Goal: Information Seeking & Learning: Learn about a topic

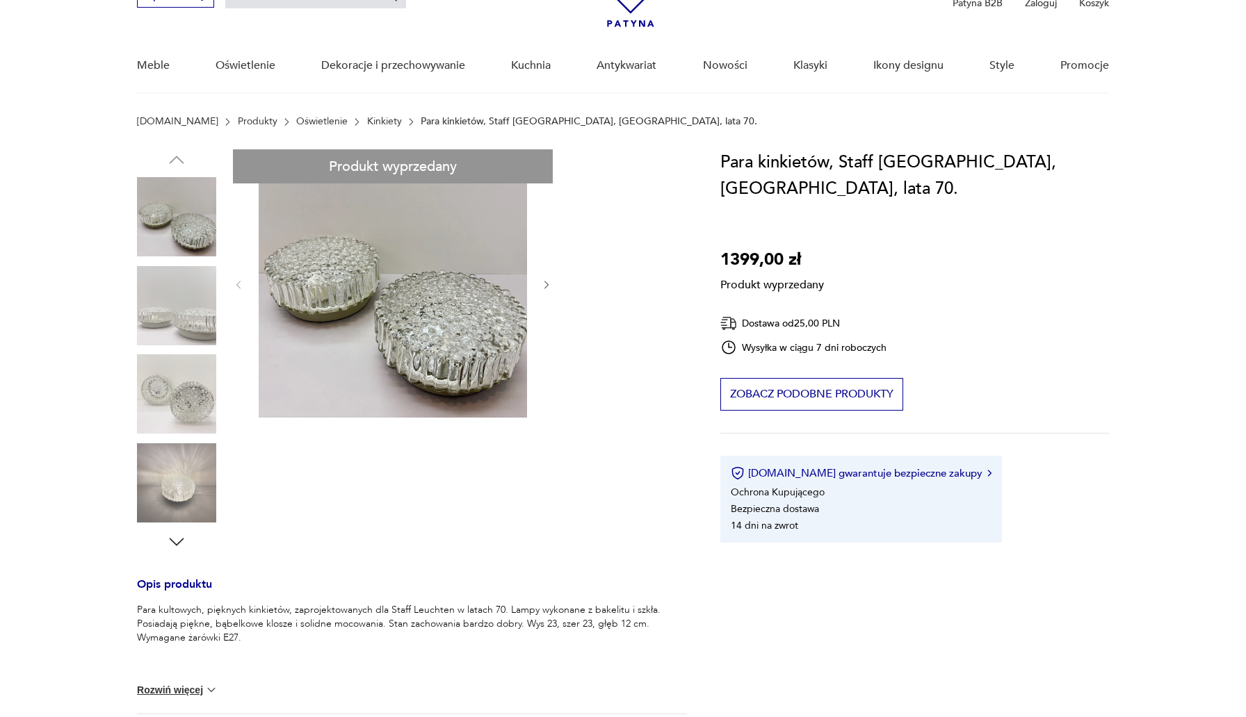
click at [172, 484] on div "Produkt wyprzedany Opis produktu Para kultowych, pięknych kinkietów, zaprojekto…" at bounding box center [412, 536] width 550 height 774
click at [455, 336] on div "Produkt wyprzedany Opis produktu Para kultowych, pięknych kinkietów, zaprojekto…" at bounding box center [412, 536] width 550 height 774
click at [197, 232] on div "Produkt wyprzedany Opis produktu Para kultowych, pięknych kinkietów, zaprojekto…" at bounding box center [412, 536] width 550 height 774
click at [173, 343] on div "Produkt wyprzedany Opis produktu Para kultowych, pięknych kinkietów, zaprojekto…" at bounding box center [412, 536] width 550 height 774
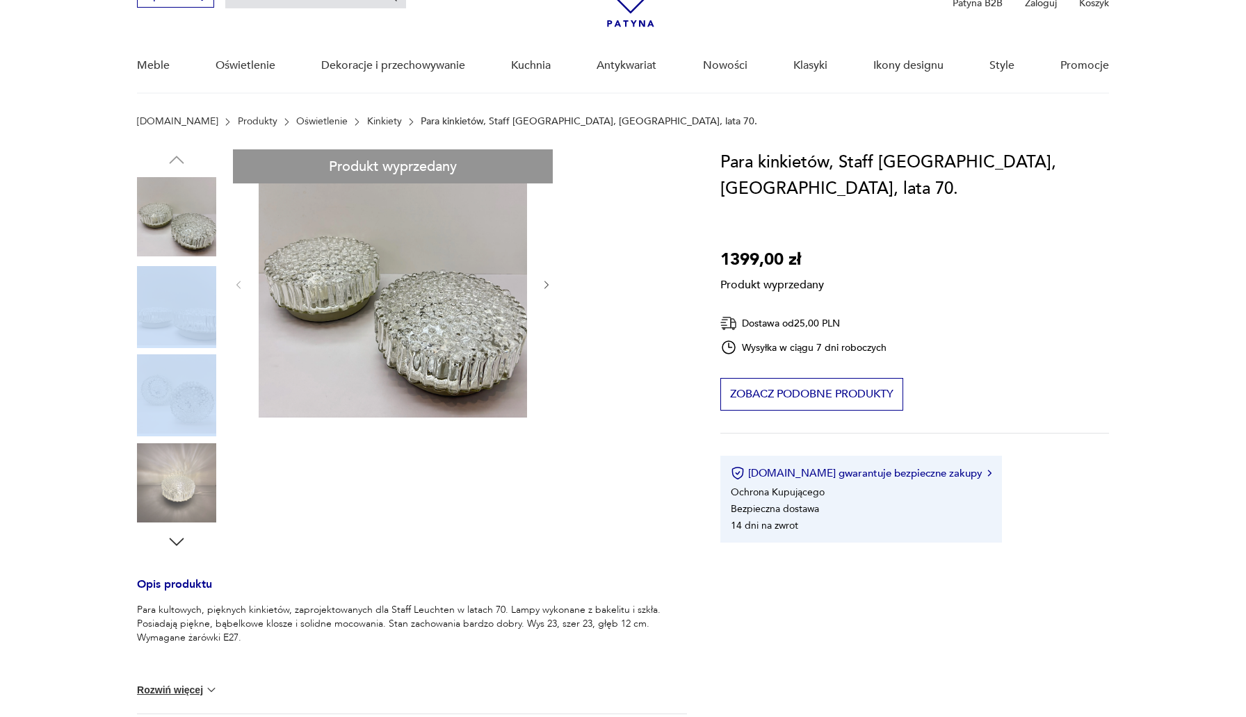
click at [173, 343] on div "Produkt wyprzedany Opis produktu Para kultowych, pięknych kinkietów, zaprojekto…" at bounding box center [412, 536] width 550 height 774
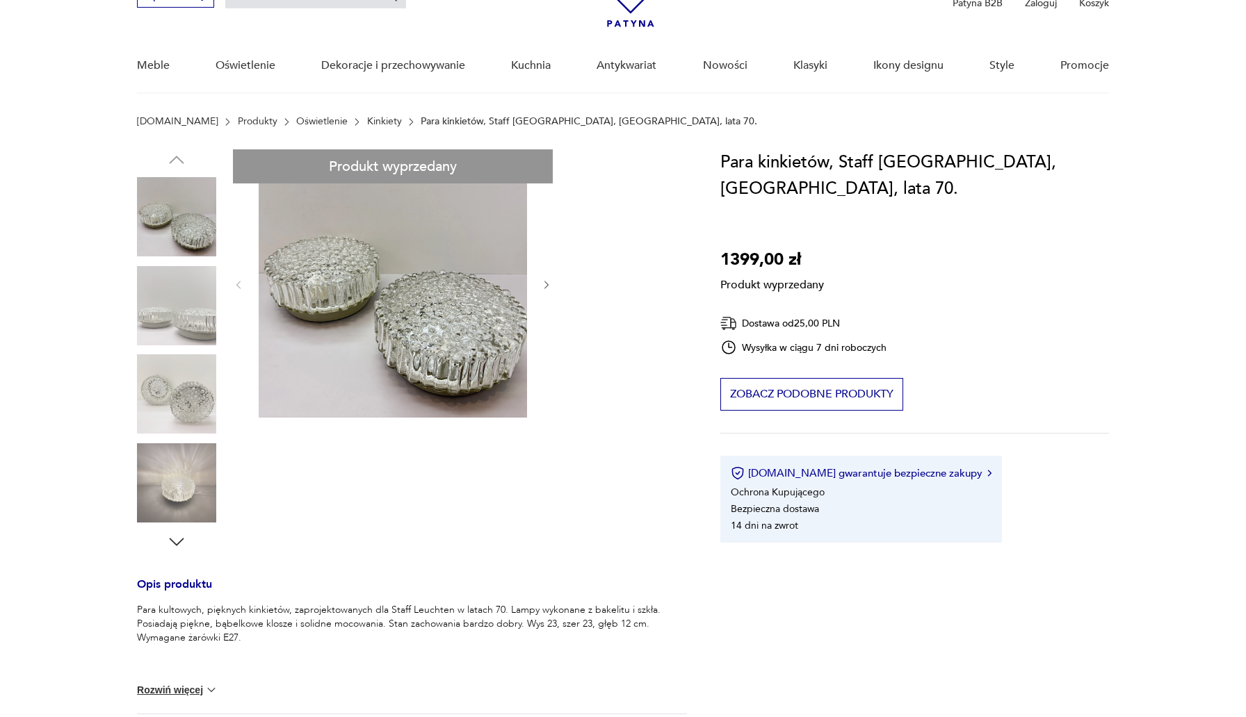
click at [454, 535] on div "Produkt wyprzedany Opis produktu Para kultowych, pięknych kinkietów, zaprojekto…" at bounding box center [412, 536] width 550 height 774
click at [815, 378] on button "Zobacz podobne produkty" at bounding box center [811, 394] width 183 height 33
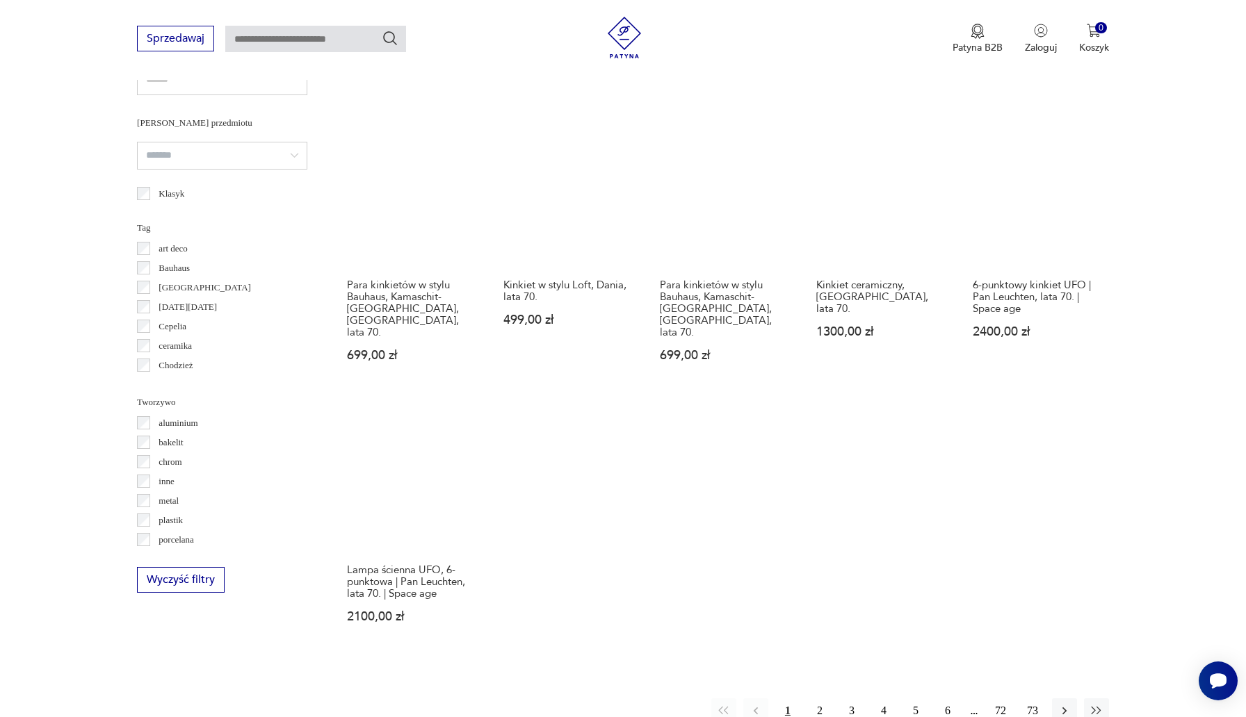
scroll to position [995, 0]
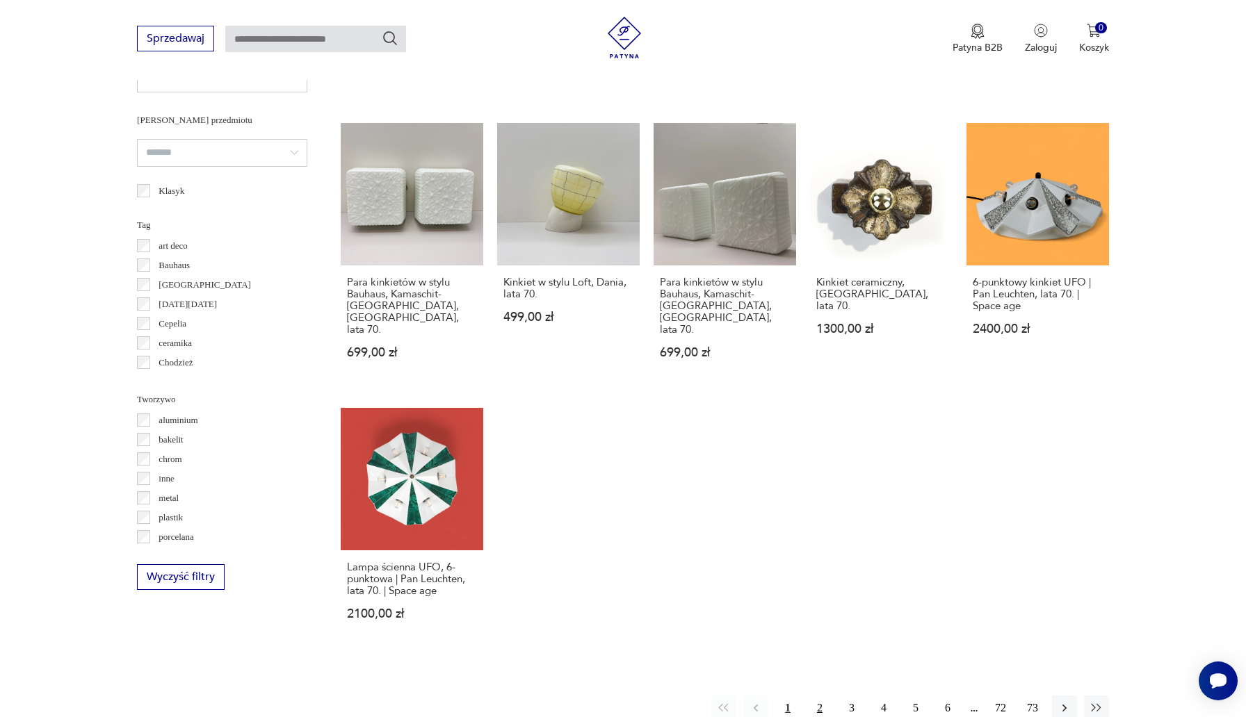
click at [818, 696] on button "2" at bounding box center [819, 708] width 25 height 25
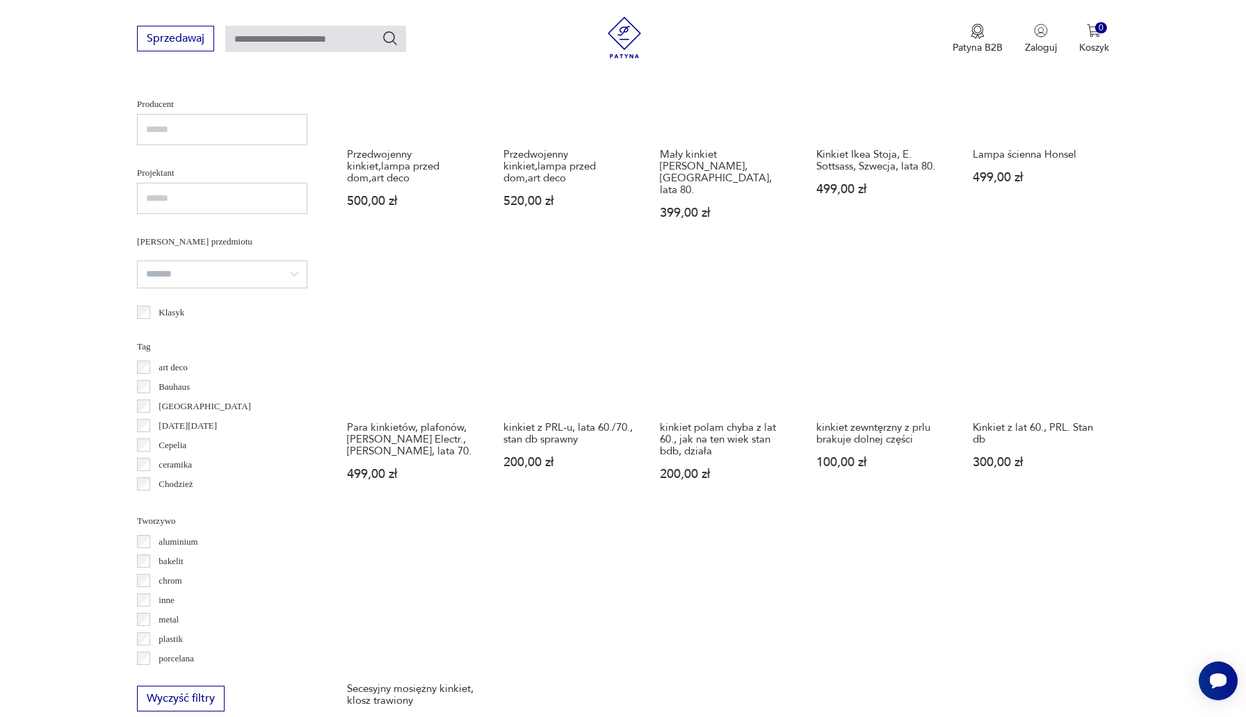
scroll to position [904, 0]
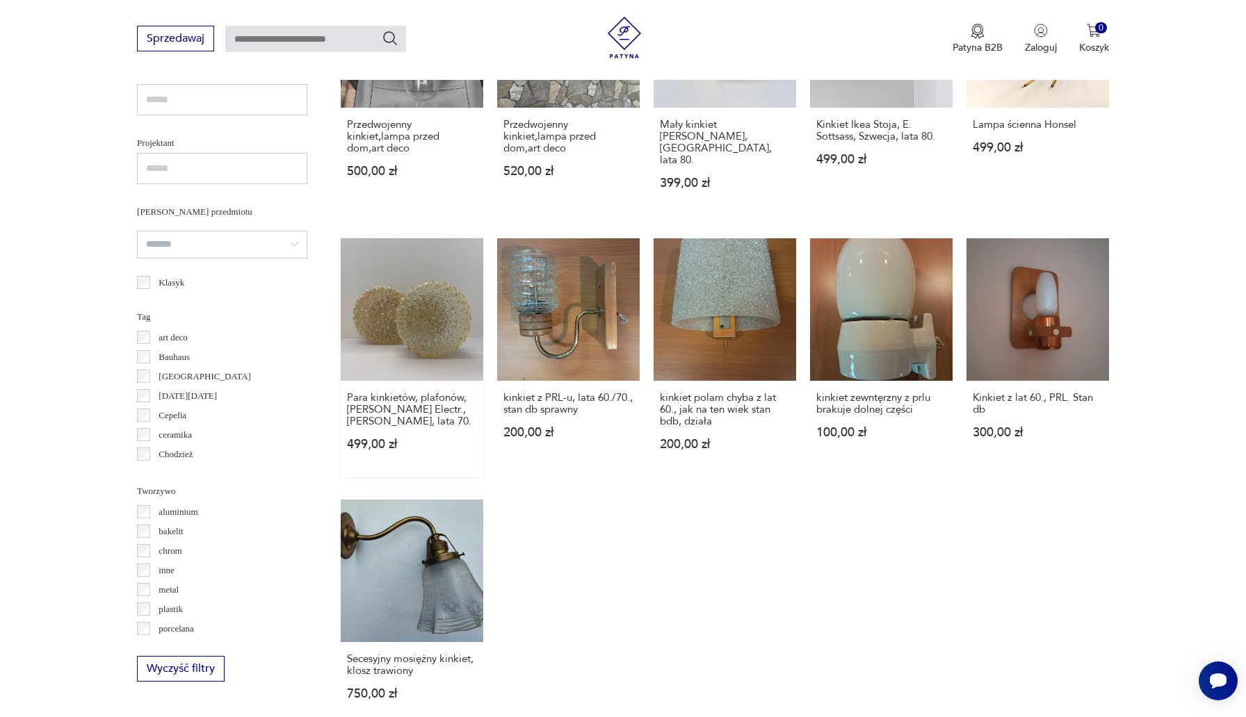
click at [418, 297] on link "Para kinkietów, plafonów, [PERSON_NAME] Electr., [PERSON_NAME], lata 70. 499,00…" at bounding box center [412, 357] width 142 height 239
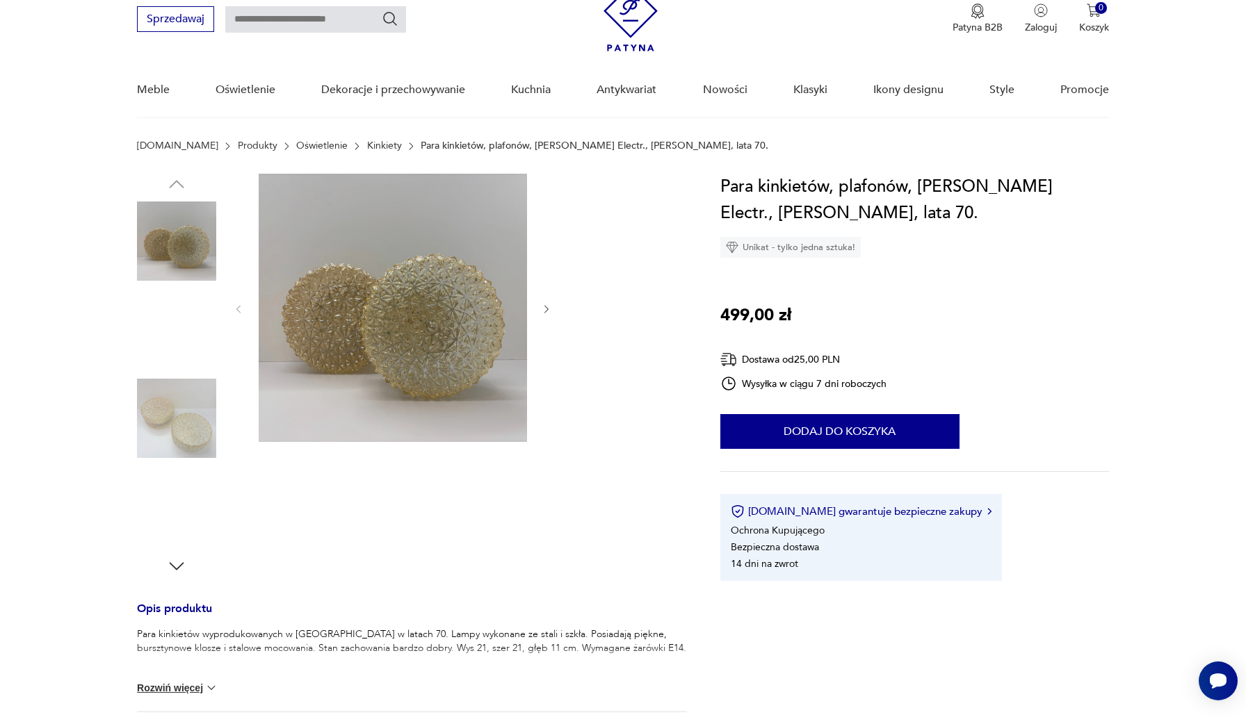
scroll to position [57, 0]
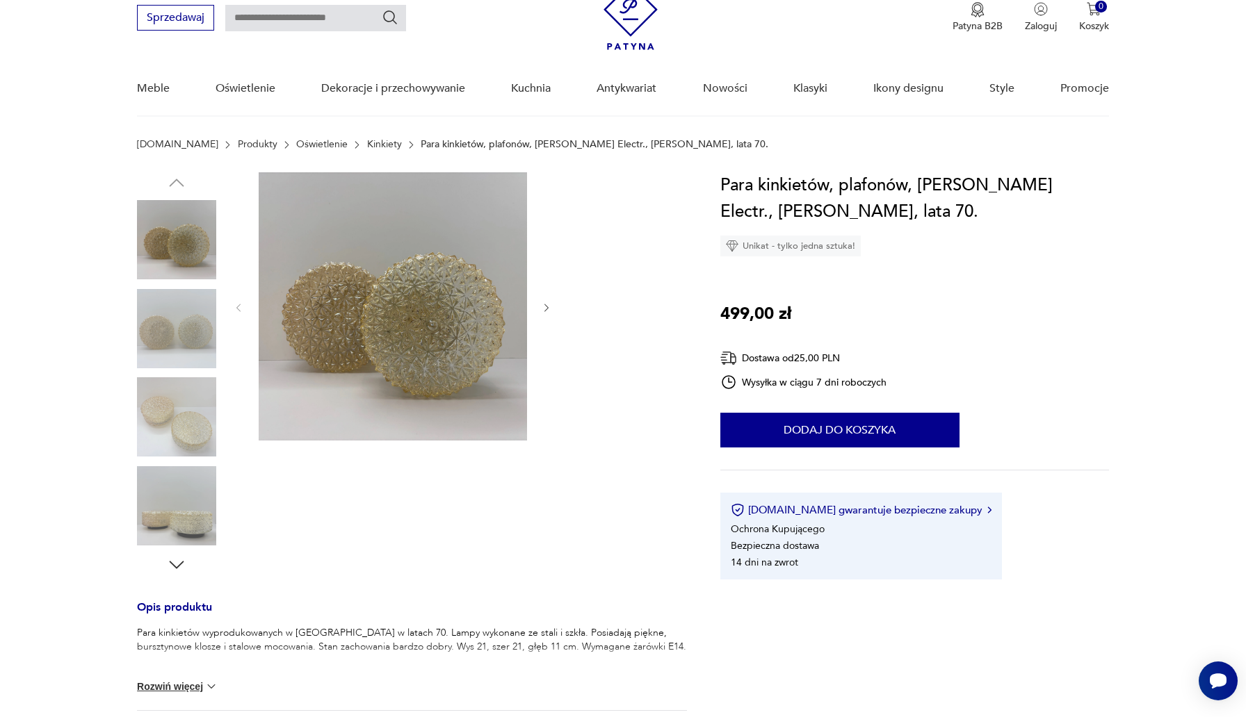
click at [185, 333] on img at bounding box center [176, 328] width 79 height 79
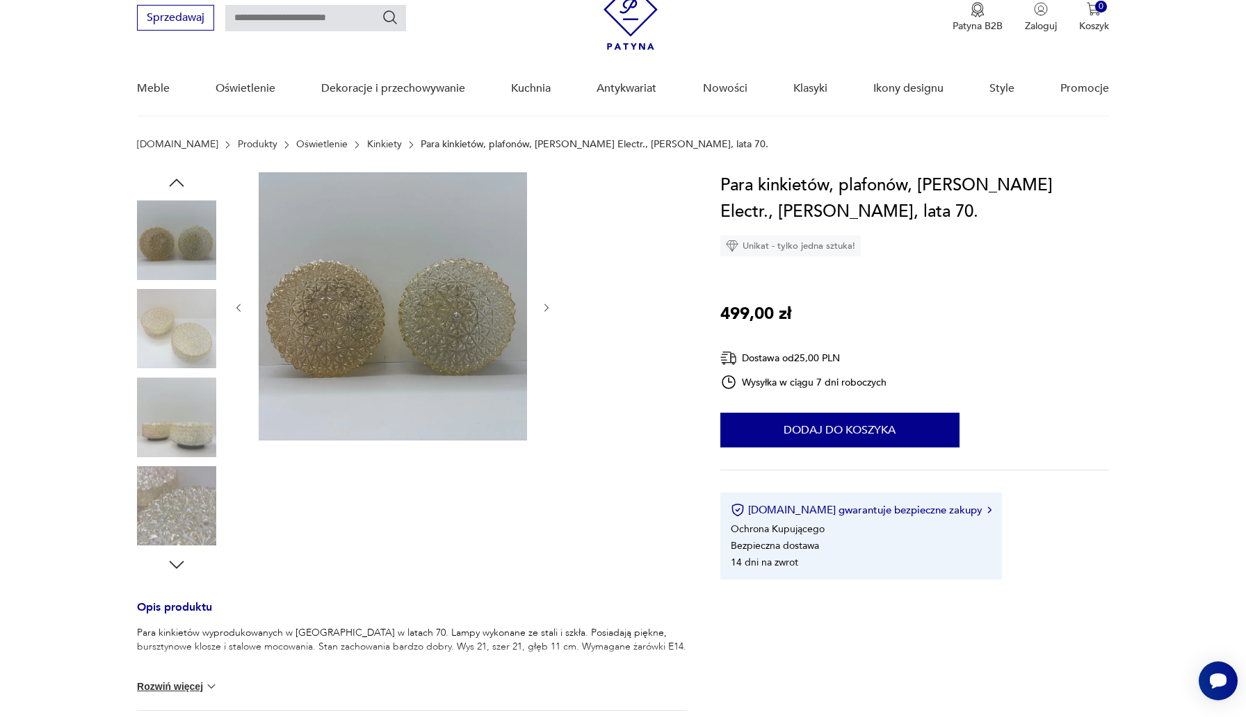
click at [179, 407] on img at bounding box center [176, 416] width 79 height 79
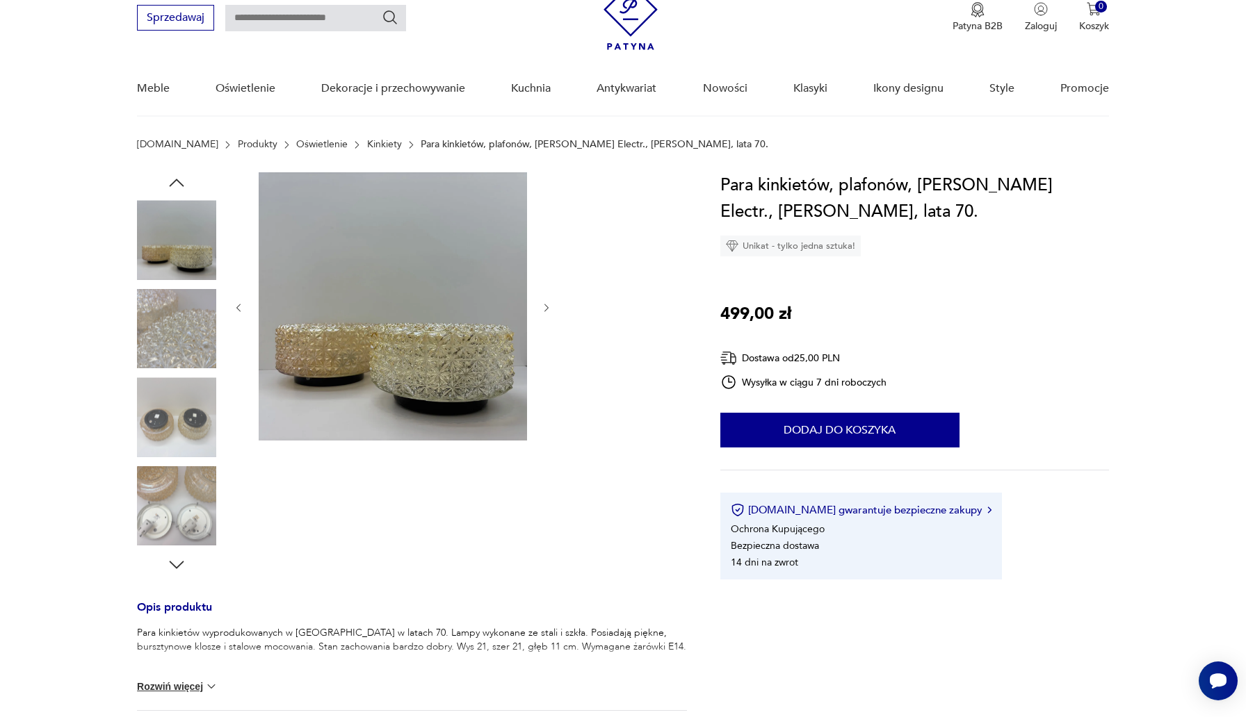
click at [168, 507] on img at bounding box center [176, 505] width 79 height 79
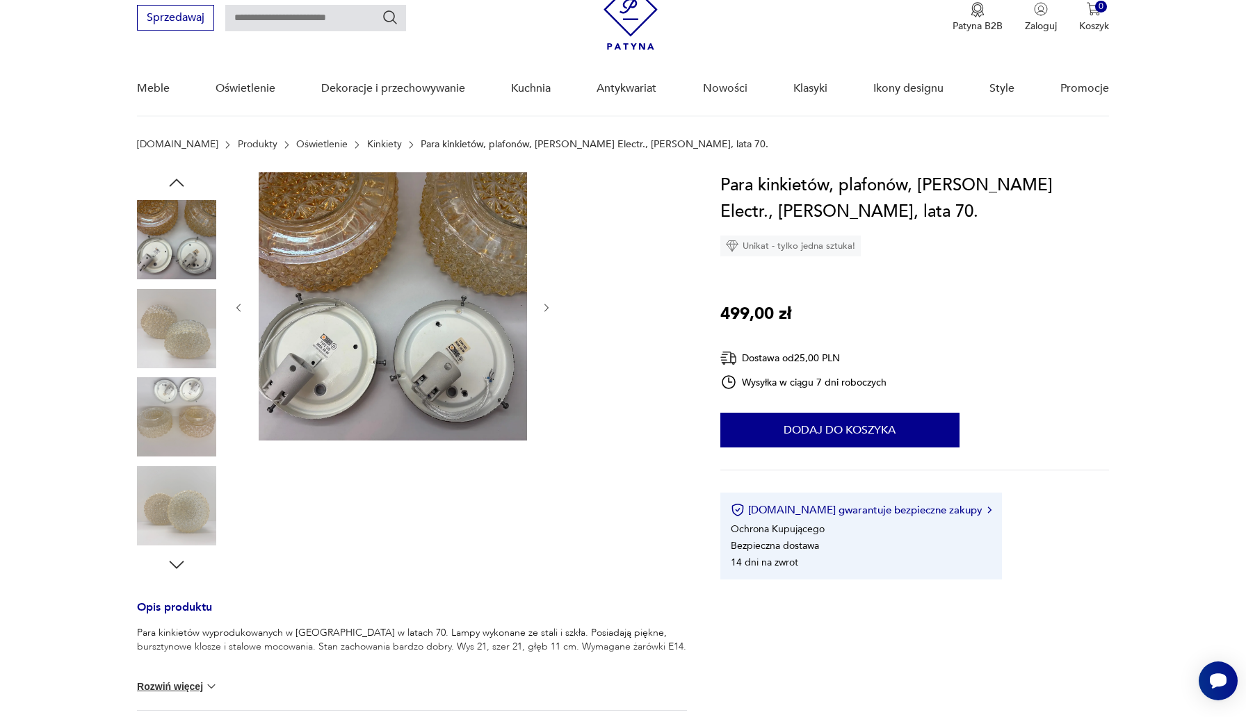
click at [177, 413] on img at bounding box center [176, 416] width 79 height 79
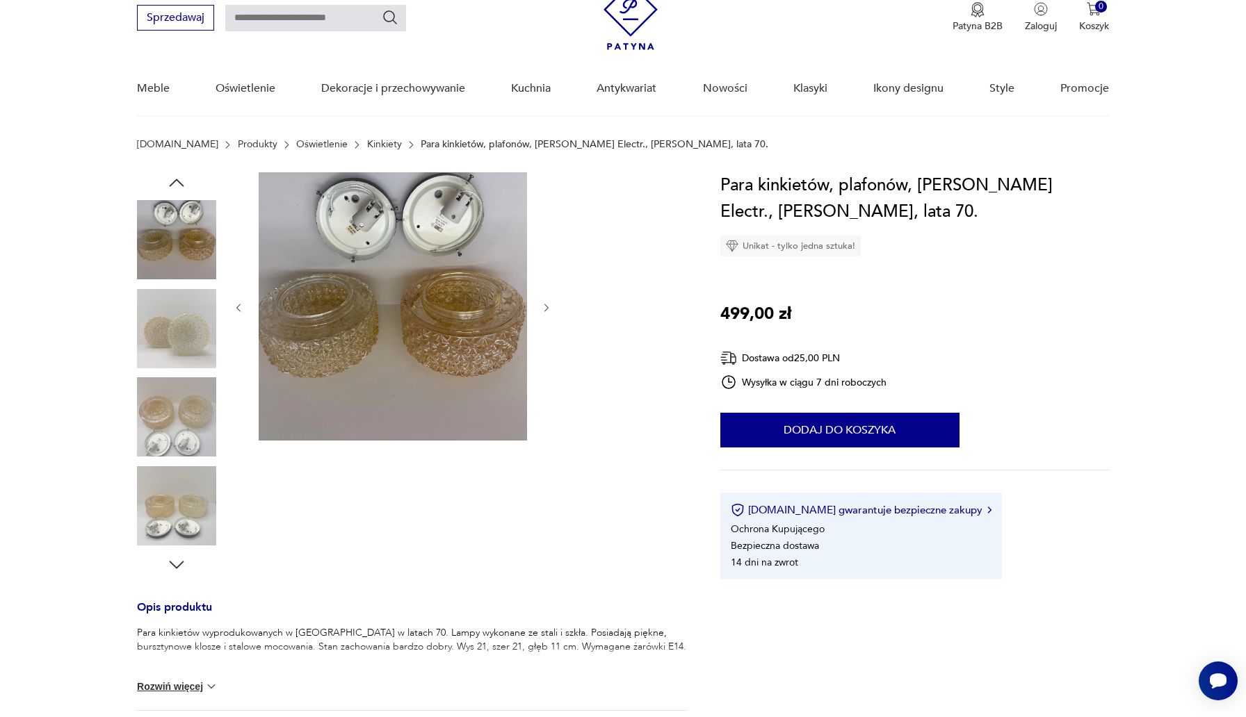
click at [184, 337] on img at bounding box center [176, 328] width 79 height 79
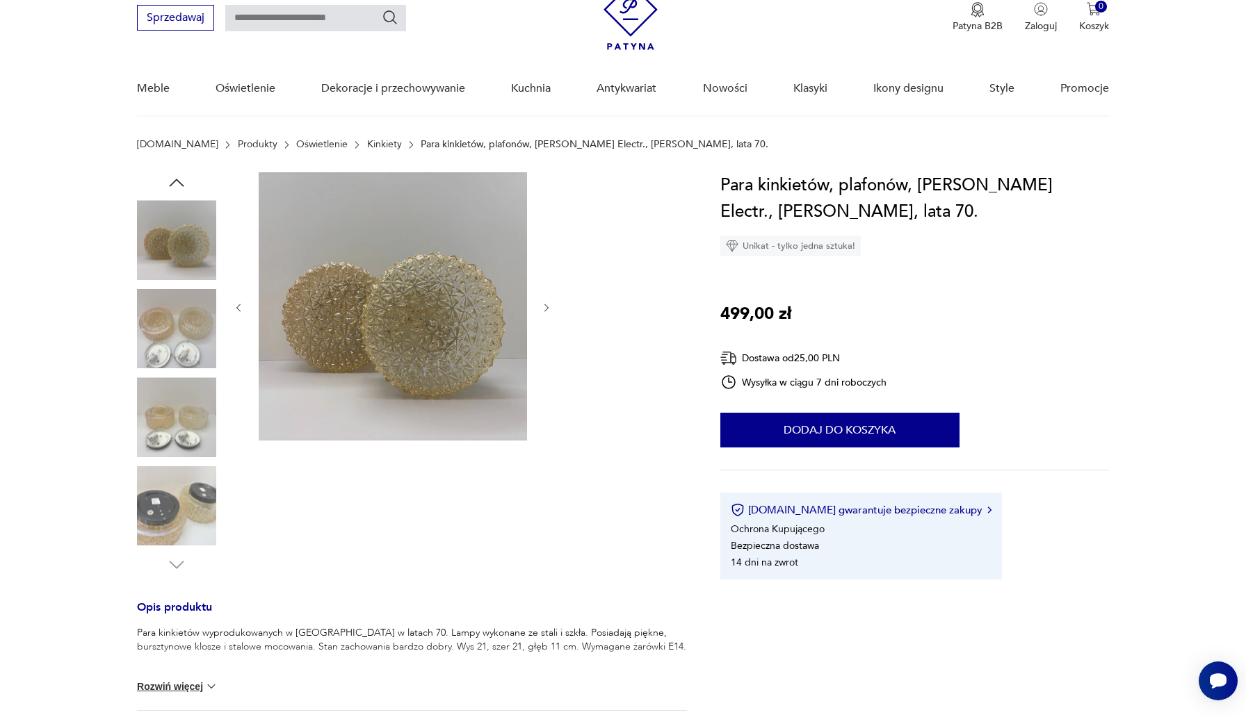
click at [395, 294] on img at bounding box center [393, 306] width 268 height 268
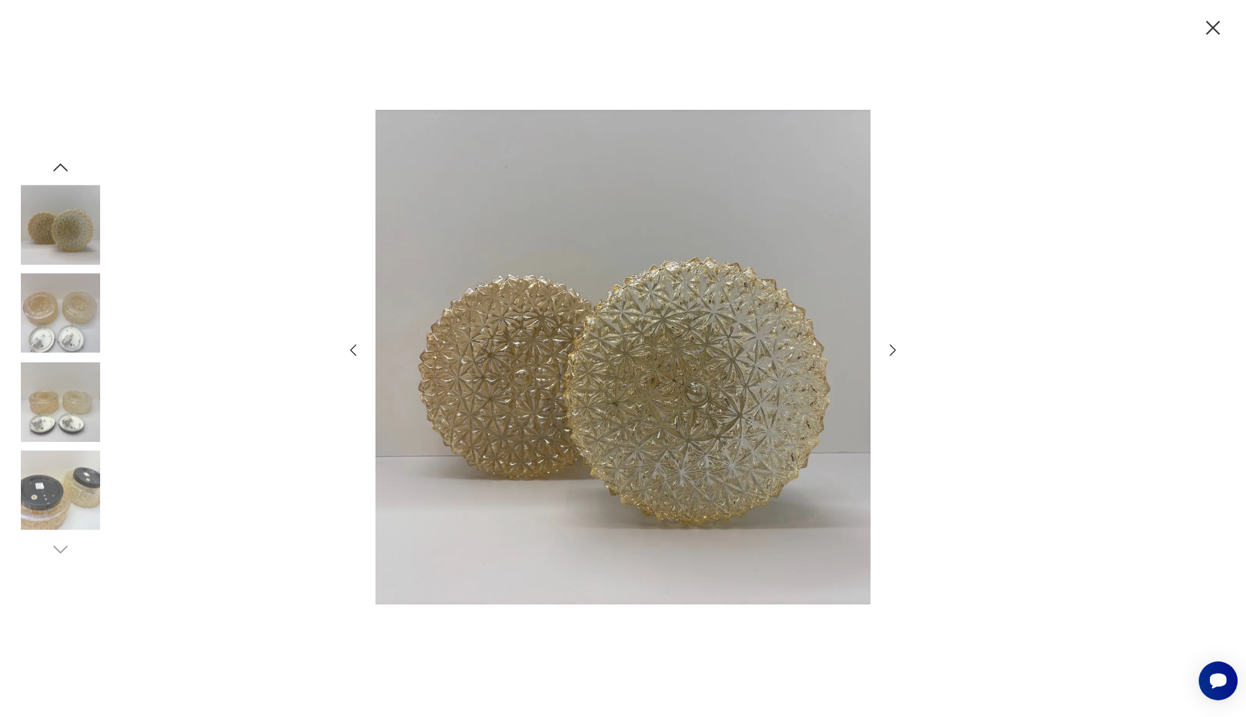
click at [56, 249] on img at bounding box center [60, 224] width 79 height 79
click at [72, 205] on img at bounding box center [60, 224] width 79 height 79
click at [70, 317] on img at bounding box center [60, 313] width 79 height 79
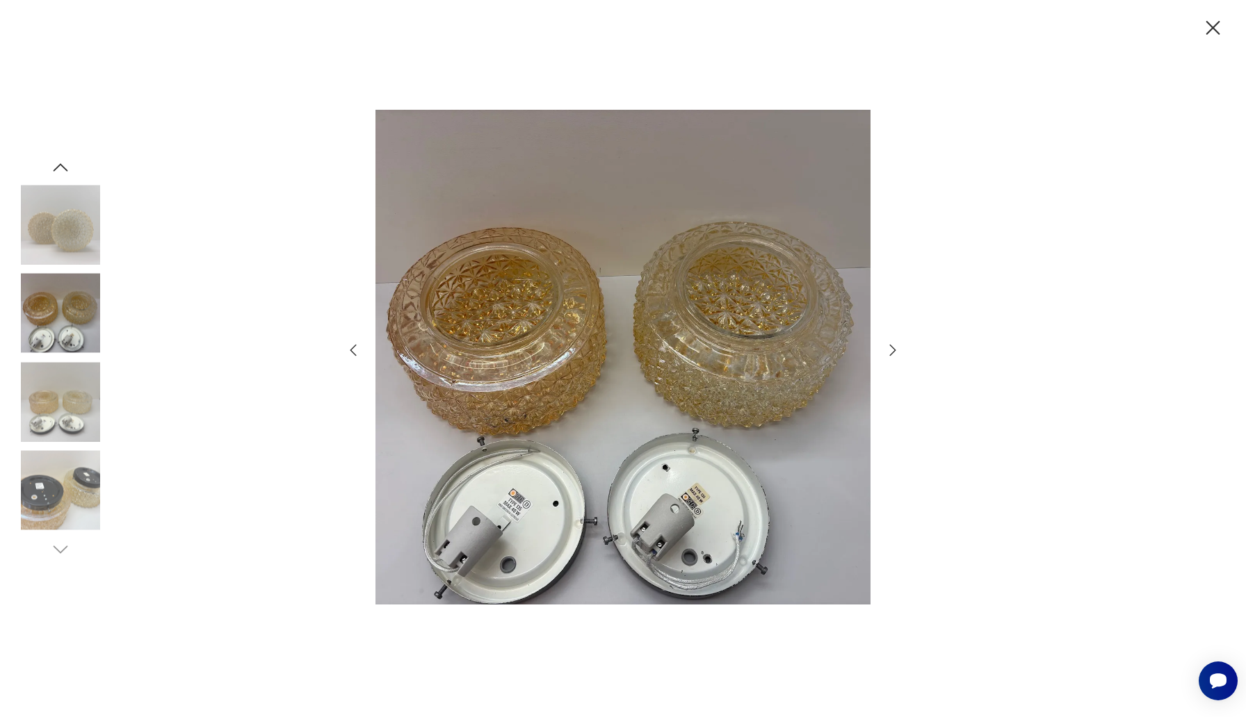
click at [73, 416] on img at bounding box center [60, 401] width 79 height 79
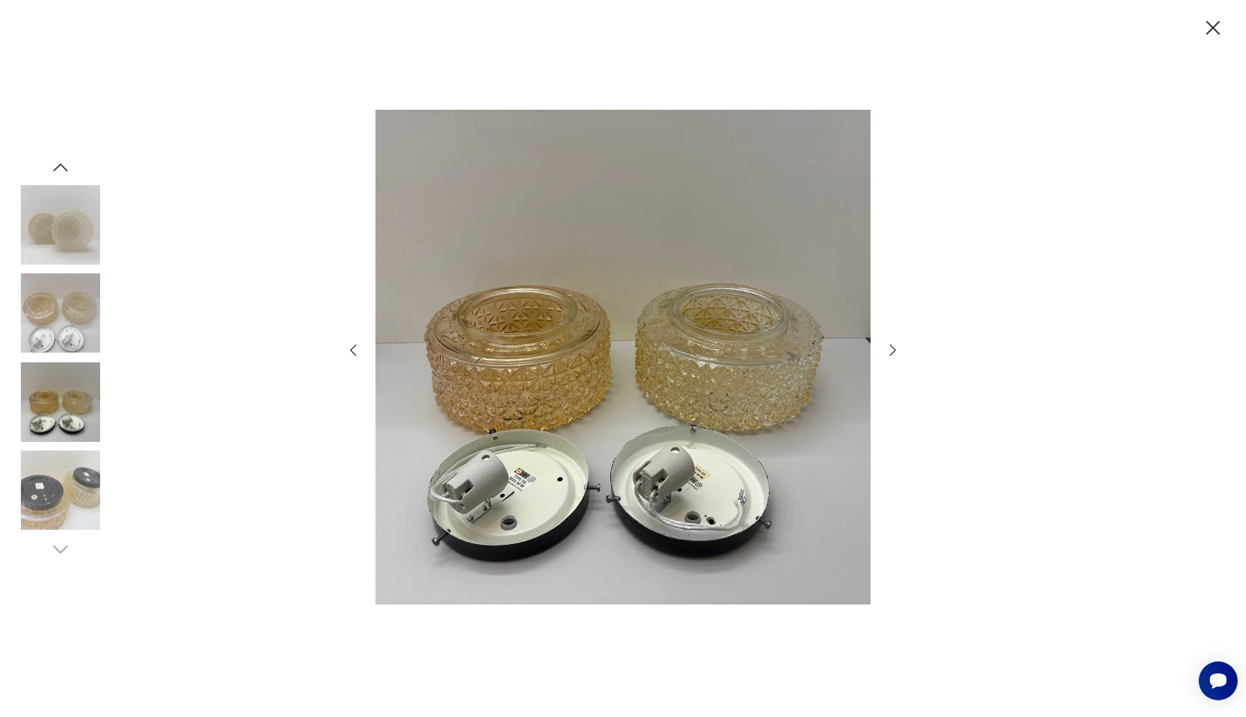
click at [66, 482] on img at bounding box center [60, 490] width 79 height 79
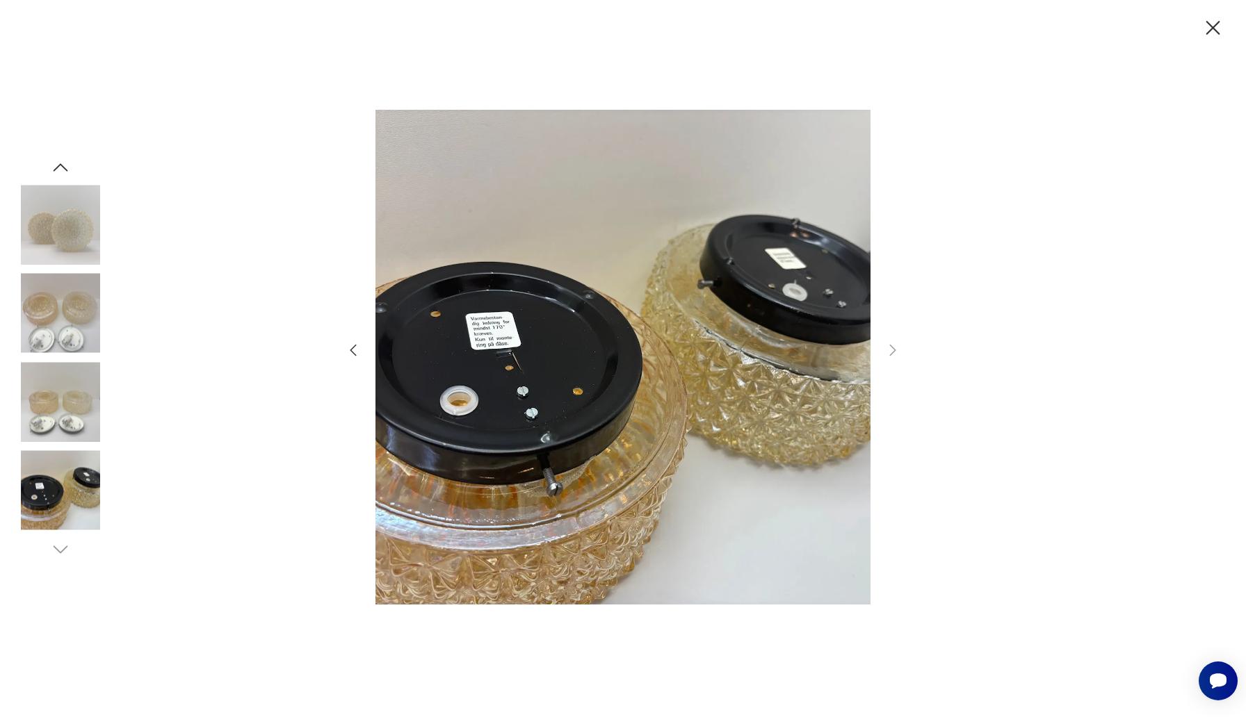
click at [83, 383] on img at bounding box center [60, 401] width 79 height 79
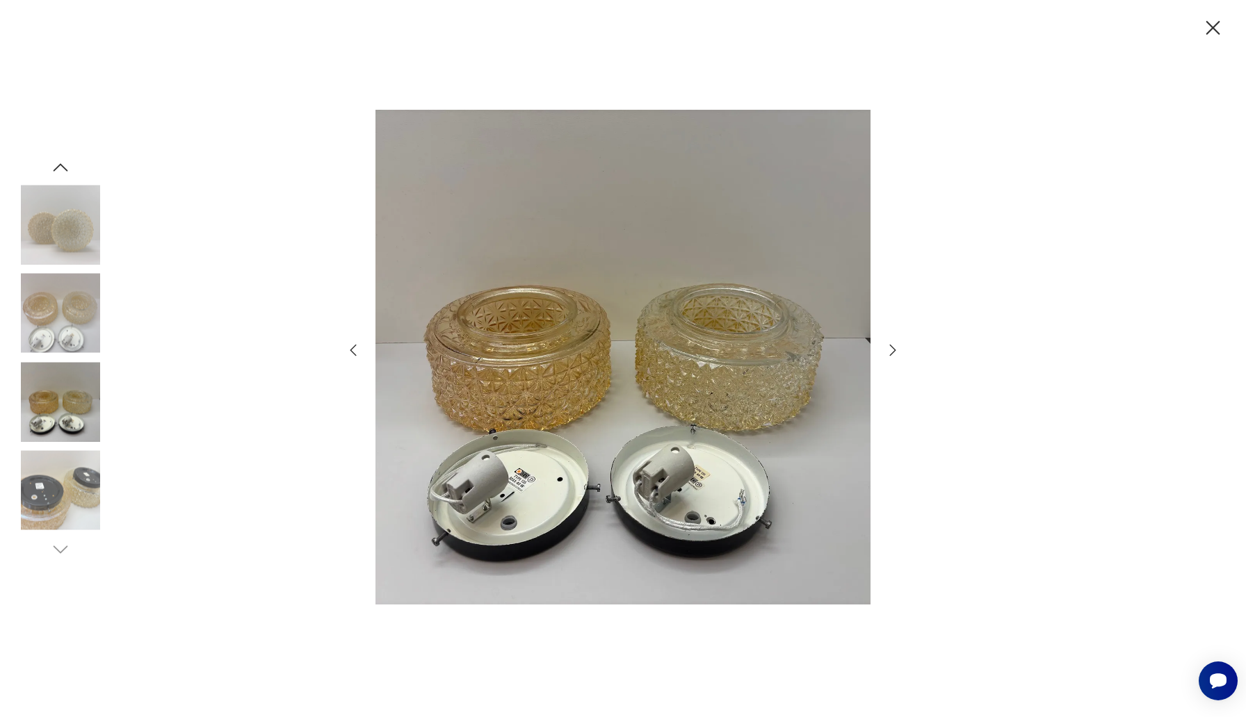
click at [83, 330] on img at bounding box center [60, 313] width 79 height 79
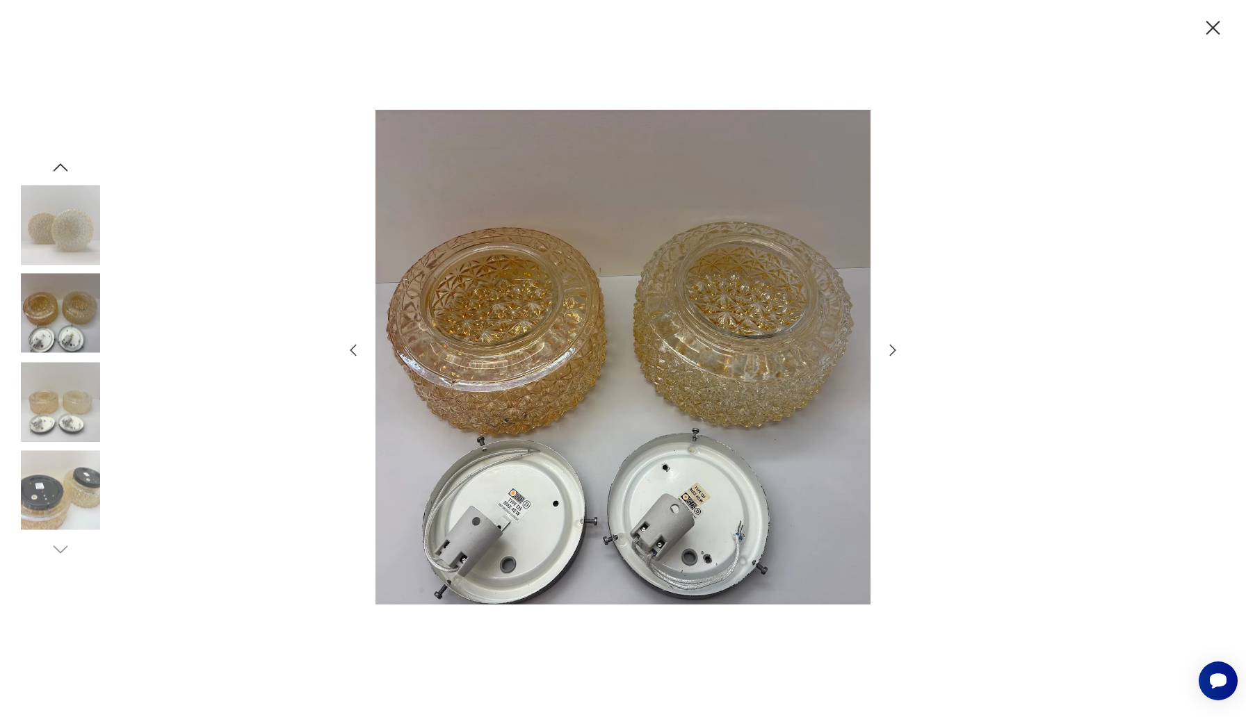
click at [70, 222] on img at bounding box center [60, 224] width 79 height 79
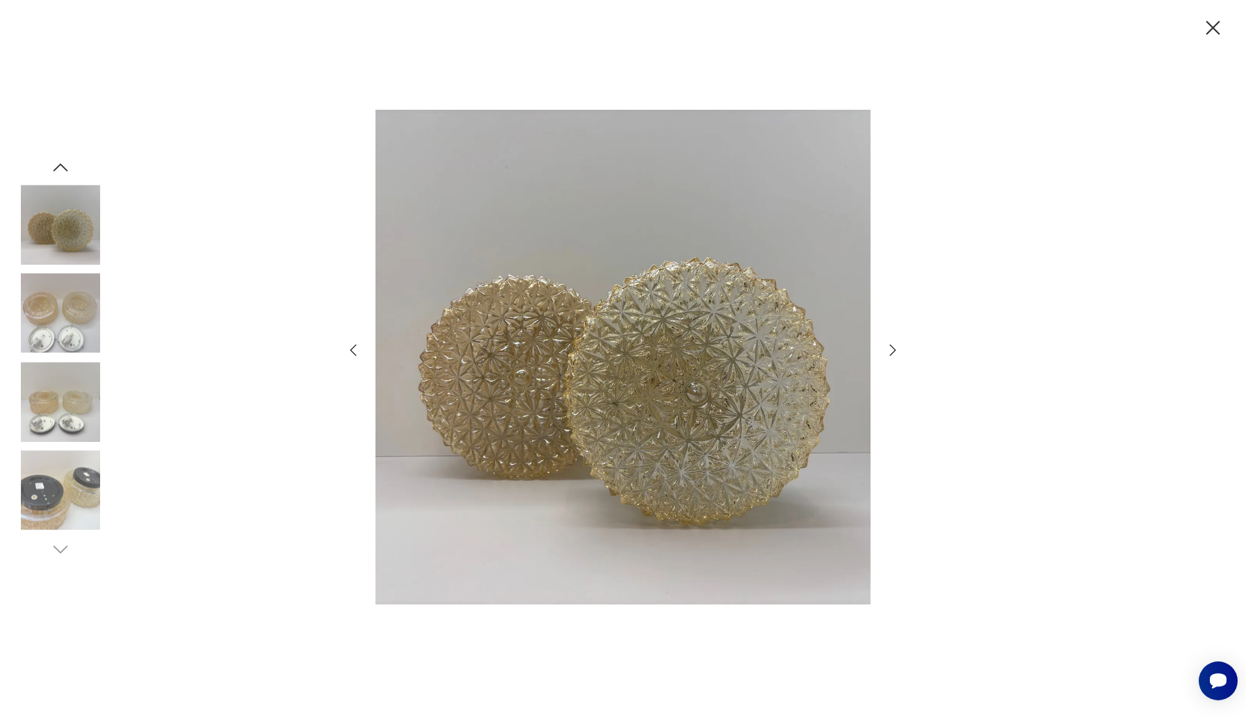
click at [1221, 35] on icon "button" at bounding box center [1212, 28] width 24 height 24
